Goal: Task Accomplishment & Management: Manage account settings

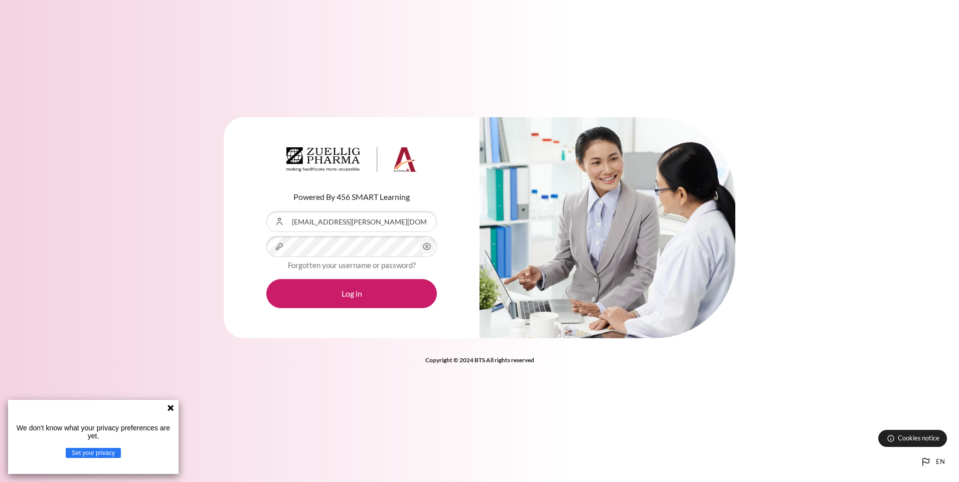
drag, startPoint x: 236, startPoint y: 215, endPoint x: 239, endPoint y: 221, distance: 7.4
click at [236, 215] on div "Powered By 456 SMART Learning Username or Email Address wai.leong@zuelligpharma…" at bounding box center [352, 228] width 256 height 222
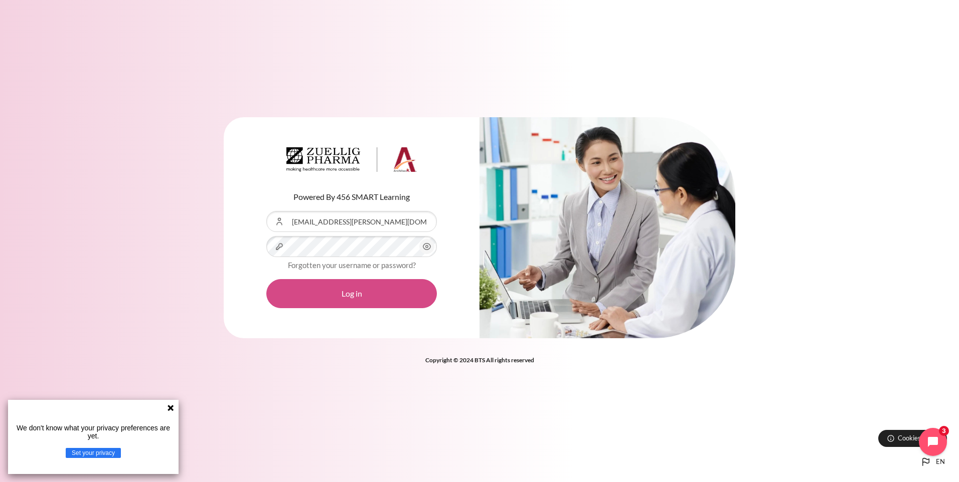
click at [347, 302] on button "Log in" at bounding box center [351, 293] width 170 height 29
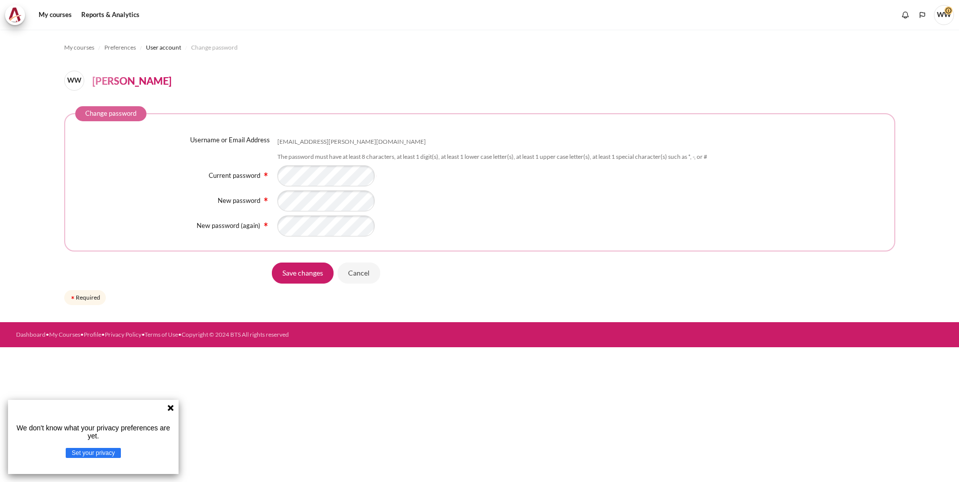
click at [225, 183] on div "Current password" at bounding box center [479, 175] width 809 height 21
drag, startPoint x: 498, startPoint y: 178, endPoint x: 488, endPoint y: 188, distance: 13.9
click at [498, 178] on div "Content" at bounding box center [580, 175] width 607 height 21
click at [553, 221] on div "Content" at bounding box center [580, 226] width 607 height 21
click at [317, 267] on input "Save changes" at bounding box center [303, 273] width 62 height 21
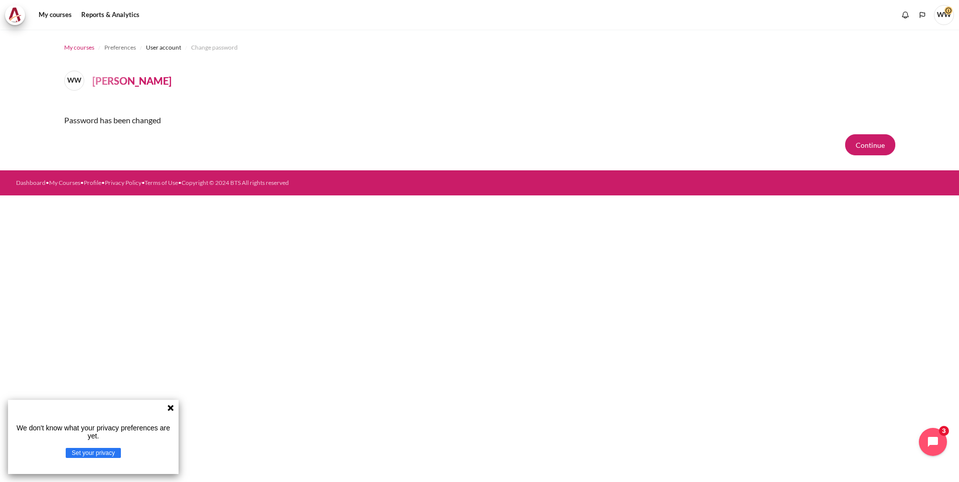
click at [86, 43] on span "My courses" at bounding box center [79, 47] width 30 height 9
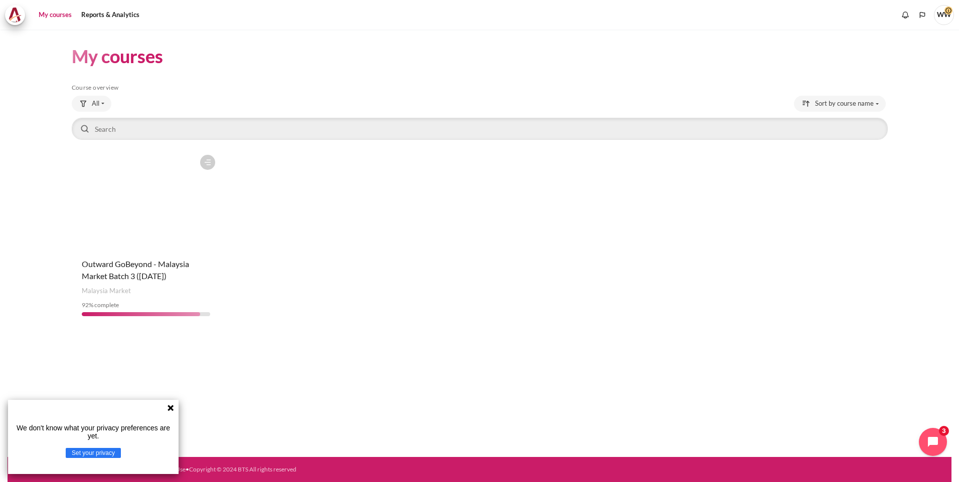
click at [164, 209] on figure "Content" at bounding box center [146, 200] width 149 height 100
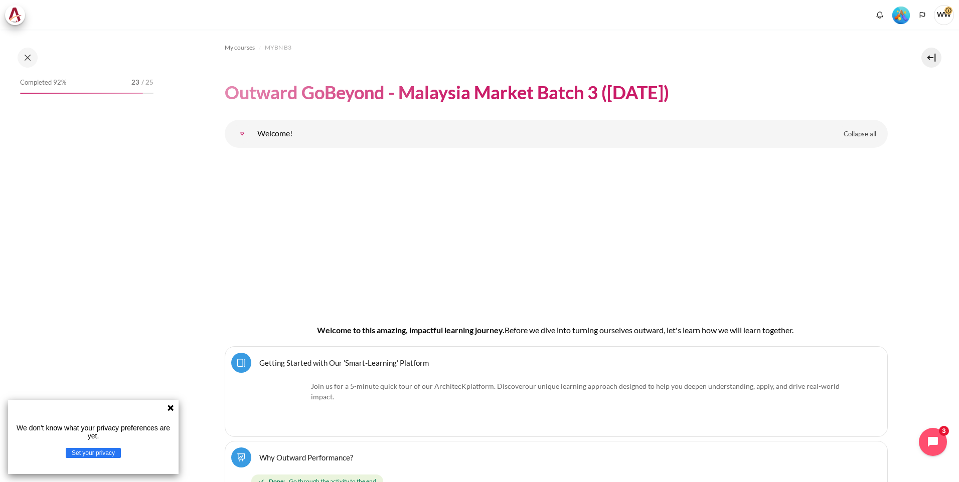
click at [173, 409] on icon at bounding box center [170, 408] width 8 height 8
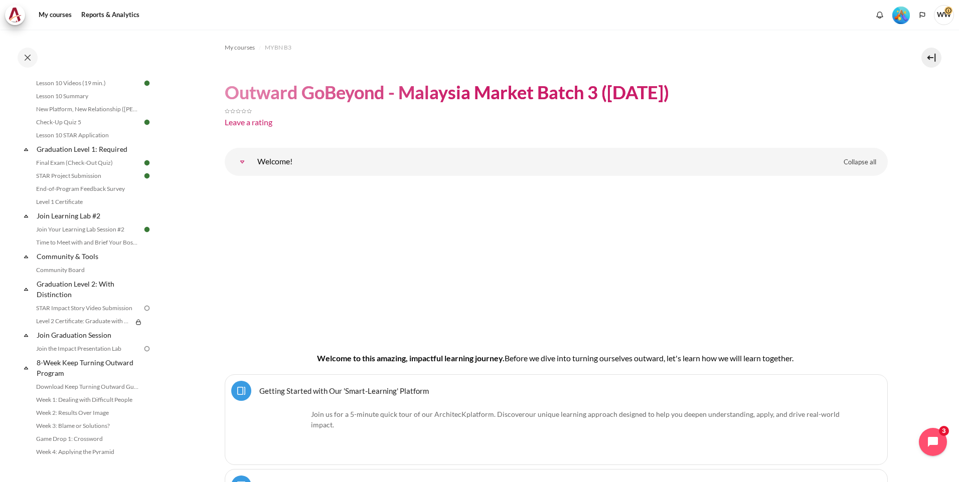
scroll to position [1033, 0]
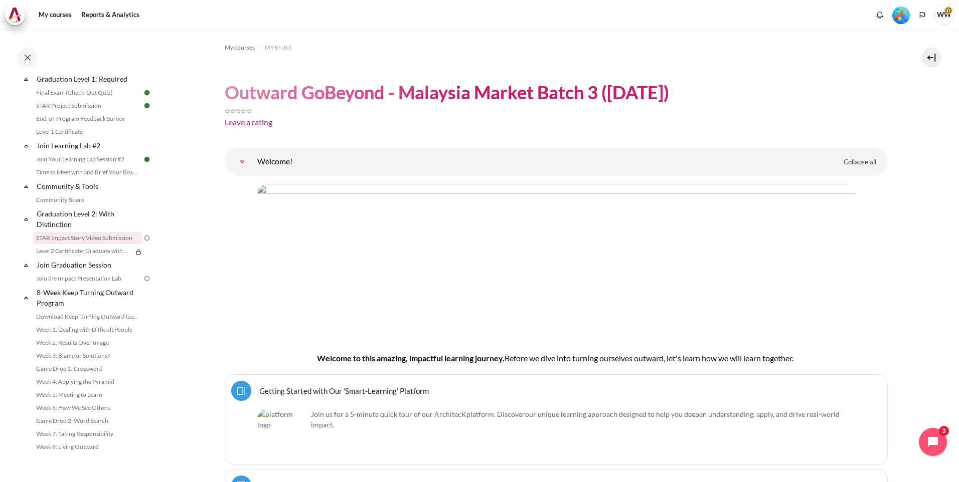
click at [87, 236] on link "STAR Impact Story Video Submission" at bounding box center [87, 238] width 109 height 12
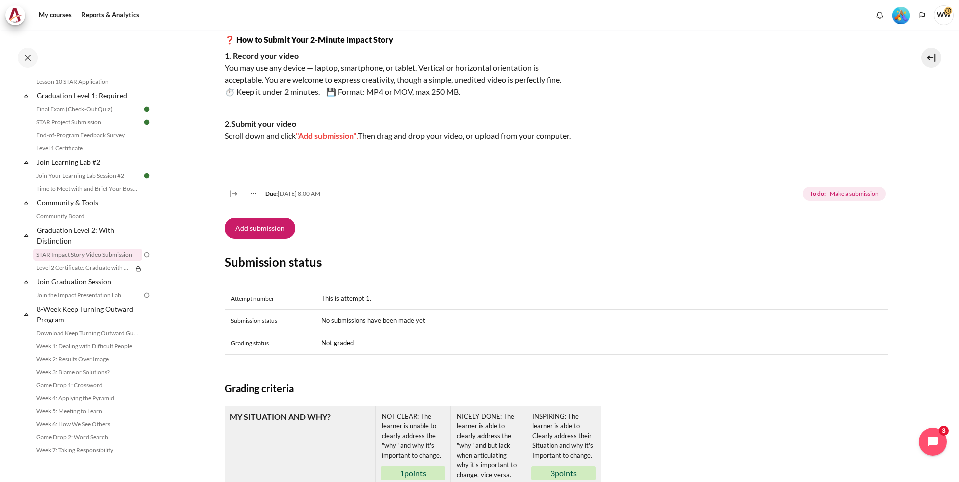
scroll to position [201, 0]
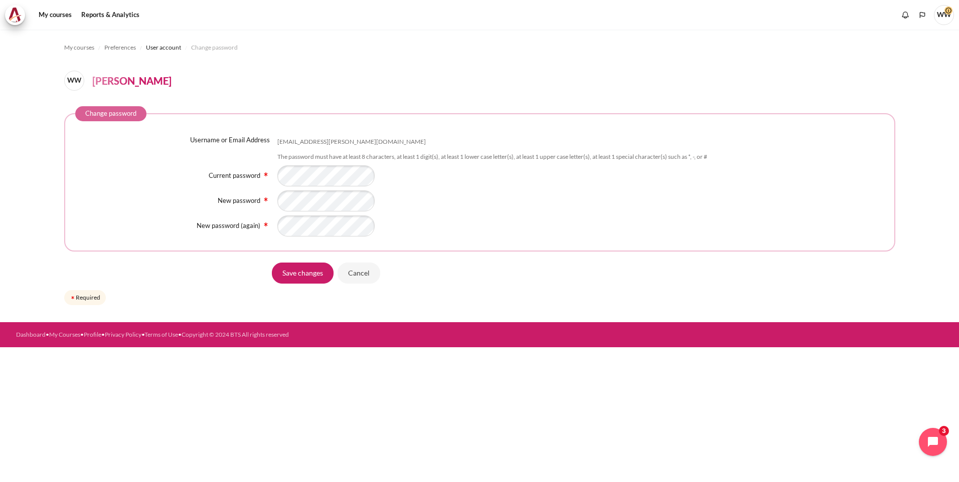
drag, startPoint x: 454, startPoint y: 179, endPoint x: 399, endPoint y: 192, distance: 56.6
click at [454, 179] on div "Content" at bounding box center [580, 175] width 607 height 21
click at [504, 191] on div "Content" at bounding box center [580, 201] width 607 height 21
click at [304, 271] on input "Save changes" at bounding box center [303, 273] width 62 height 21
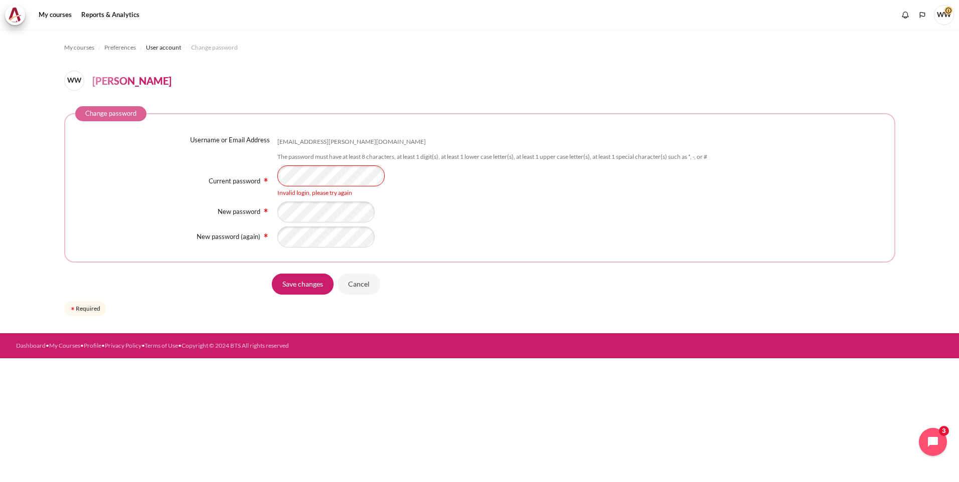
click at [120, 173] on div "Current password Invalid login, please try again" at bounding box center [479, 181] width 809 height 32
click at [522, 195] on div "Invalid login, please try again" at bounding box center [580, 193] width 607 height 9
click at [196, 201] on div "Username or Email Address wai.leong@zuelligpharma.com The password must have at…" at bounding box center [479, 191] width 809 height 113
click at [445, 186] on div "Invalid login, please try again" at bounding box center [580, 181] width 607 height 32
click at [214, 229] on div "New password (again)" at bounding box center [479, 237] width 809 height 21
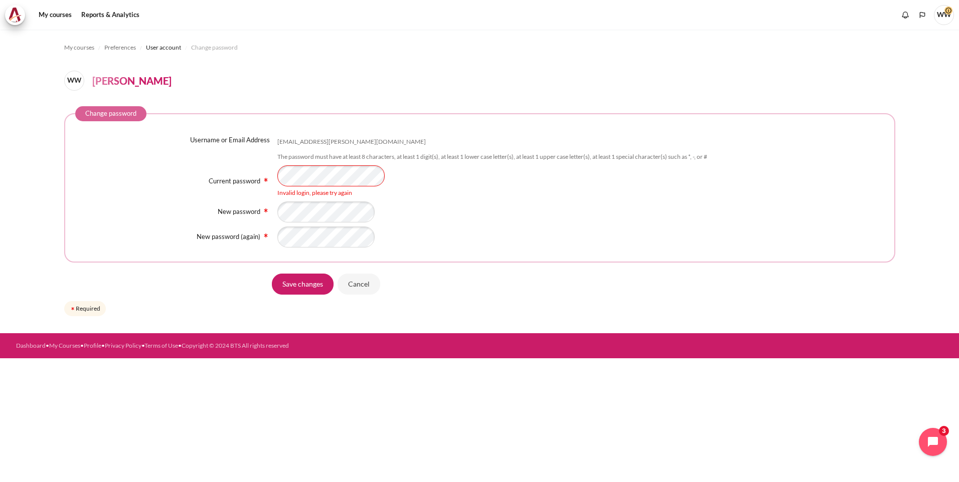
click at [473, 206] on div "Content" at bounding box center [580, 212] width 607 height 21
click at [323, 280] on input "Save changes" at bounding box center [303, 284] width 62 height 21
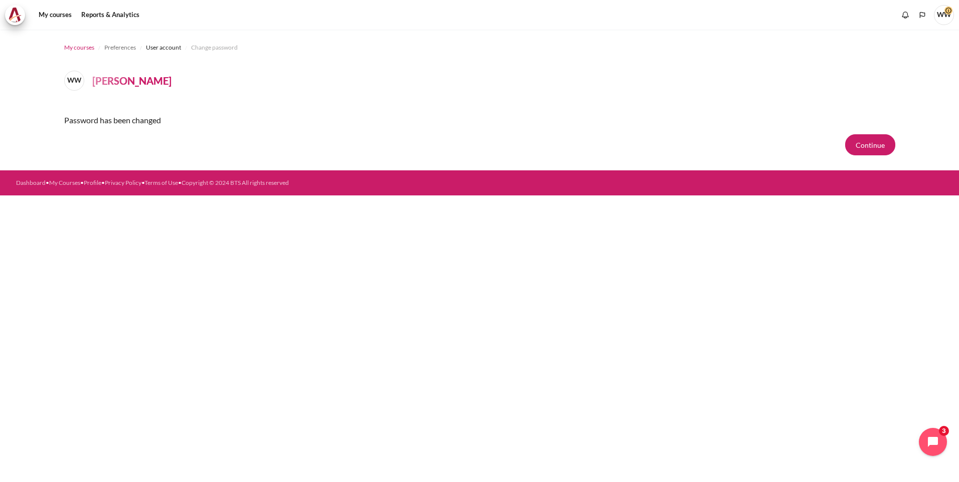
click at [78, 47] on span "My courses" at bounding box center [79, 47] width 30 height 9
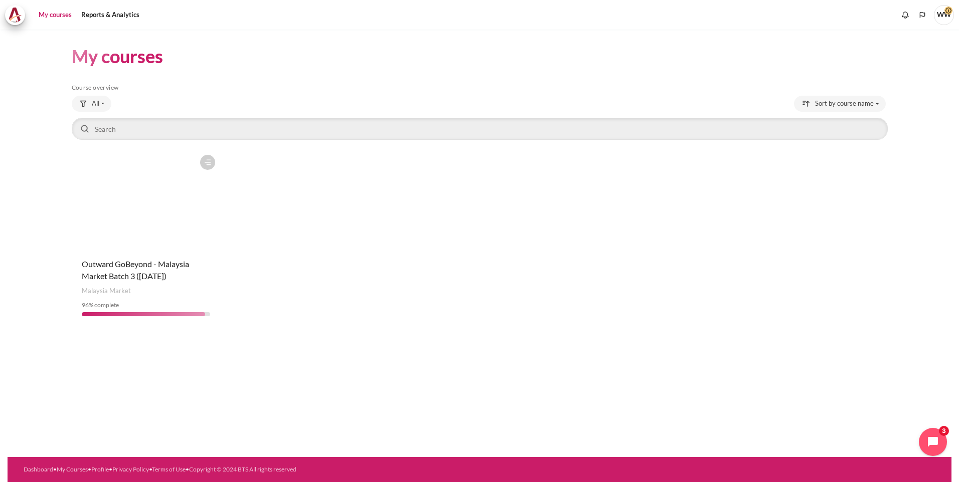
click at [135, 211] on figure "Content" at bounding box center [146, 200] width 149 height 100
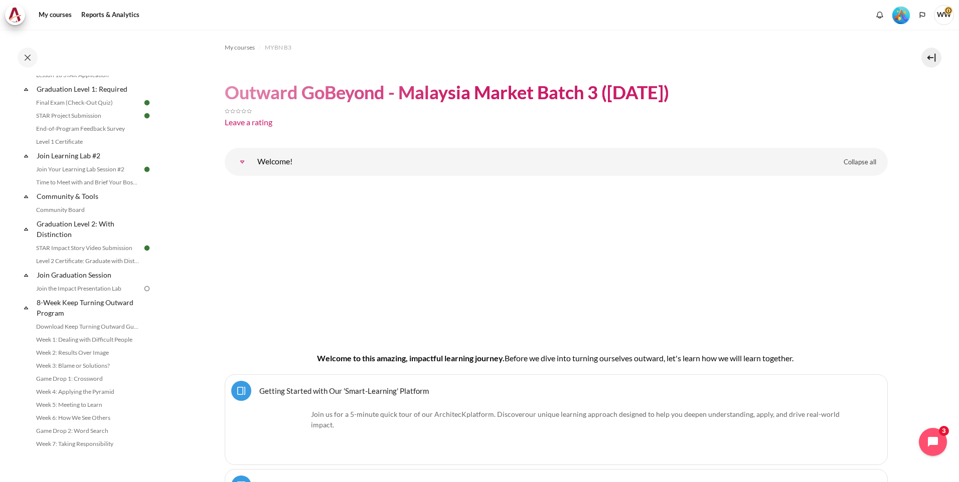
scroll to position [1033, 0]
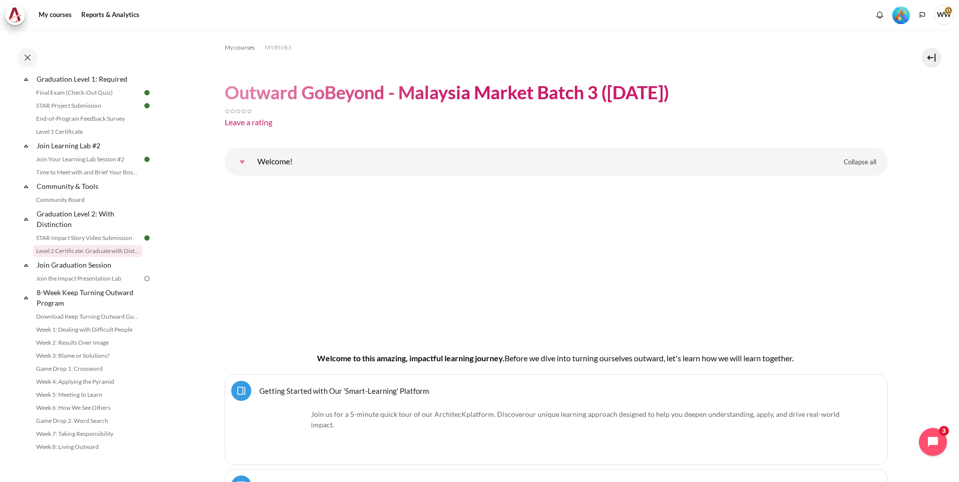
click at [85, 248] on link "Level 2 Certificate: Graduate with Distinction" at bounding box center [87, 251] width 109 height 12
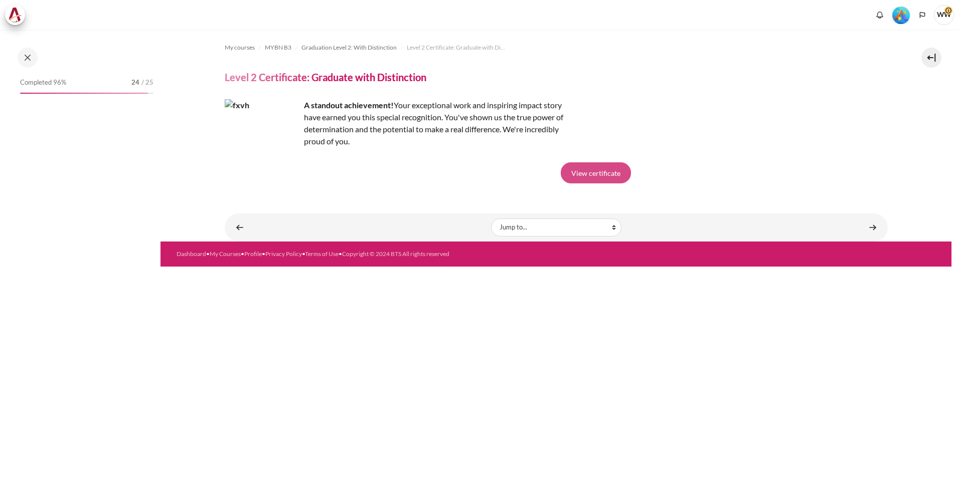
click at [589, 175] on link "View certificate" at bounding box center [596, 172] width 70 height 21
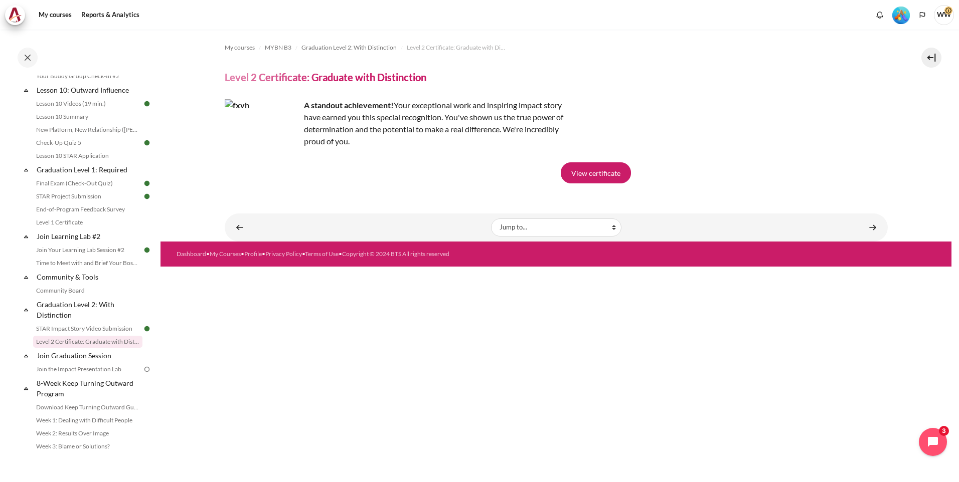
scroll to position [1033, 0]
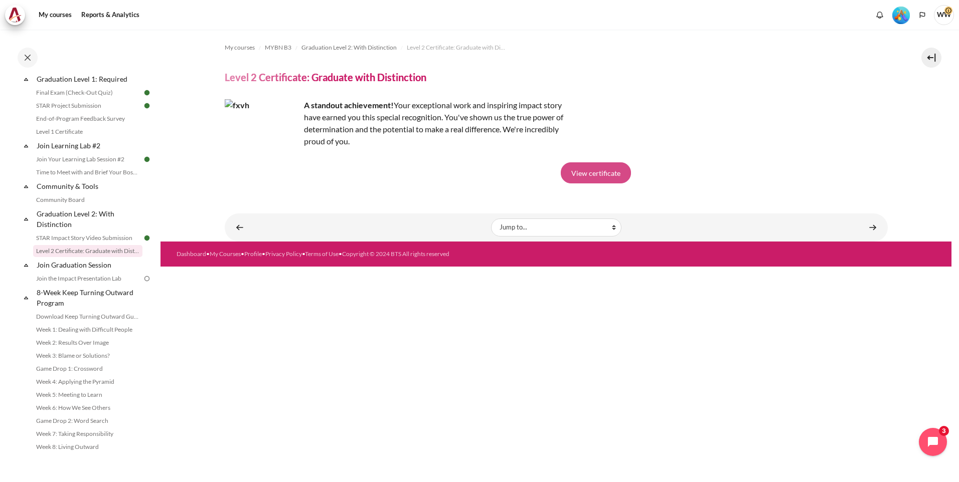
click at [614, 175] on link "View certificate" at bounding box center [596, 172] width 70 height 21
